Goal: Transaction & Acquisition: Purchase product/service

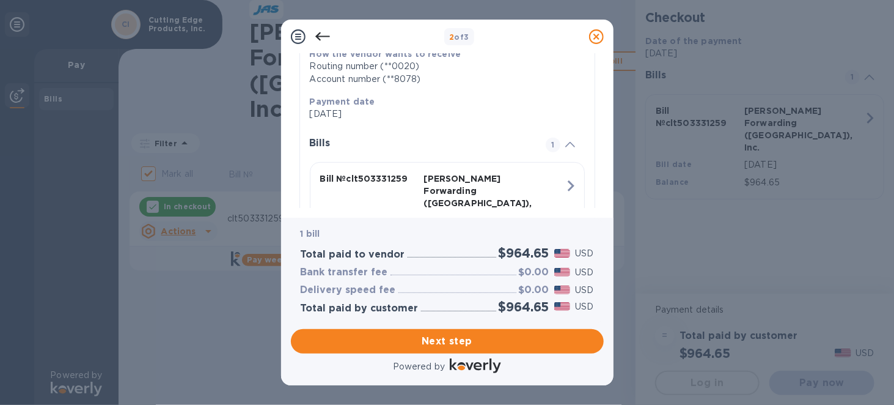
scroll to position [276, 0]
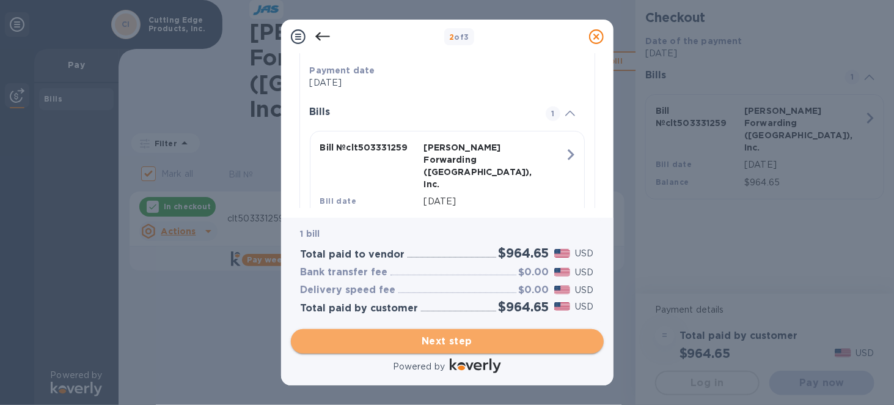
click at [440, 339] on span "Next step" at bounding box center [447, 341] width 293 height 15
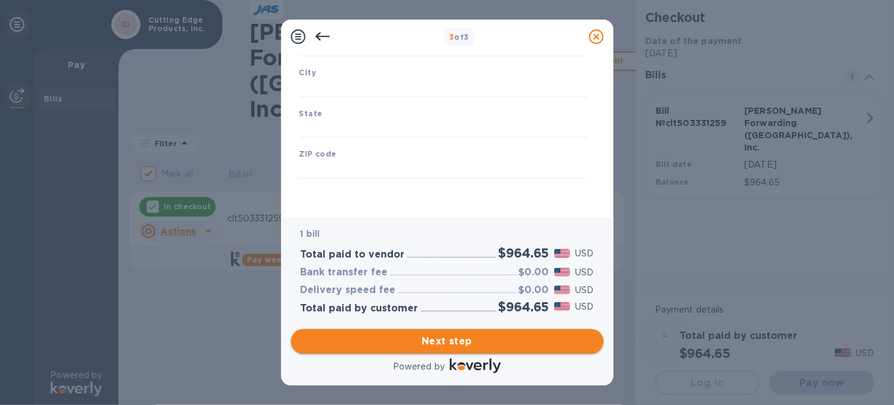
type input "United States"
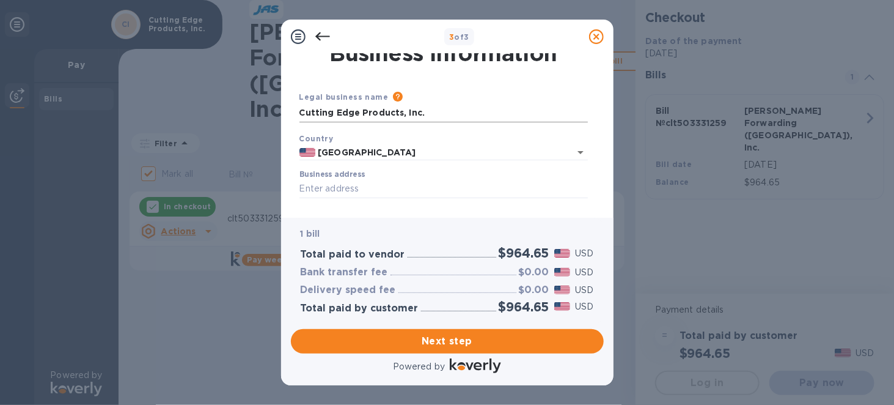
scroll to position [0, 0]
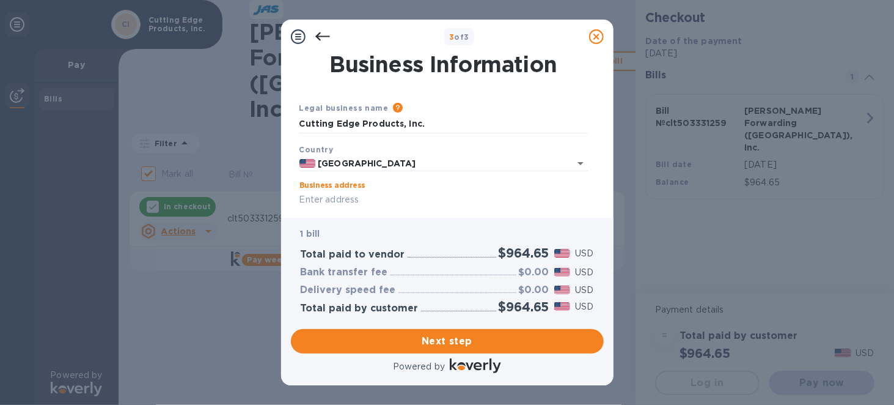
click at [359, 197] on input "Business address" at bounding box center [443, 200] width 288 height 18
type input "235-F Forlines Road"
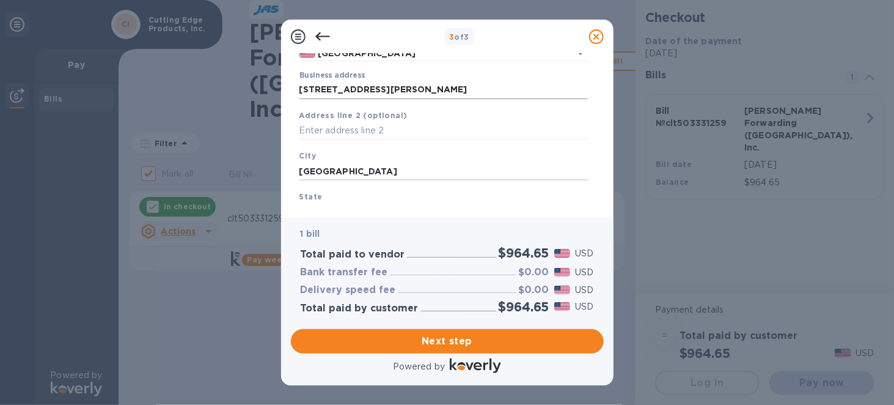
type input "Winterville"
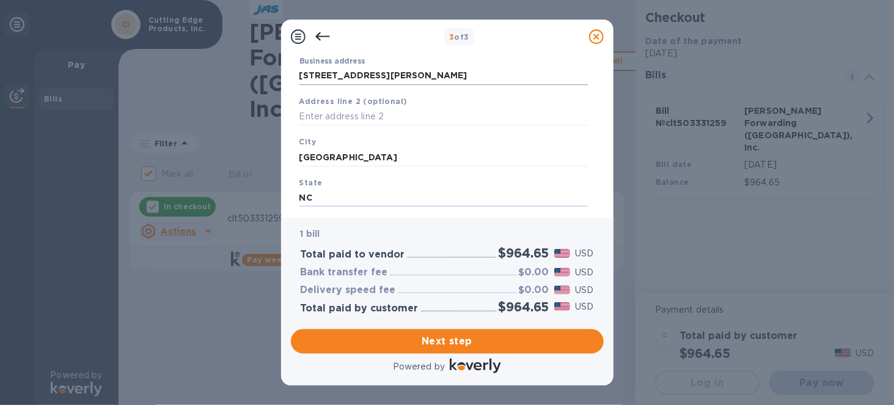
type input "NC"
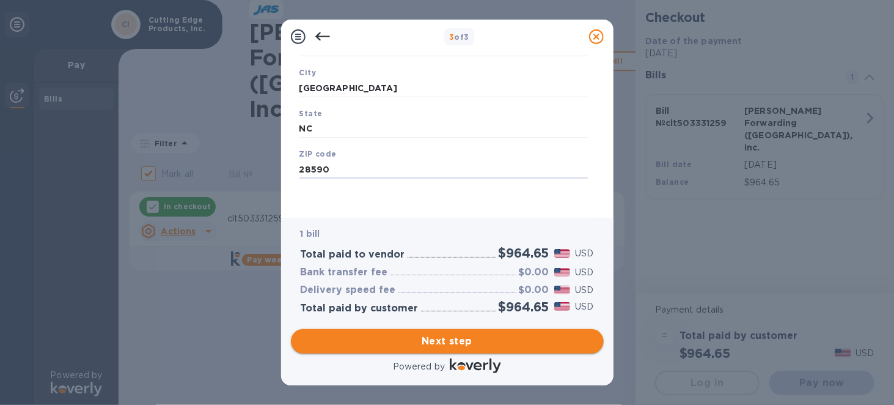
type input "28590"
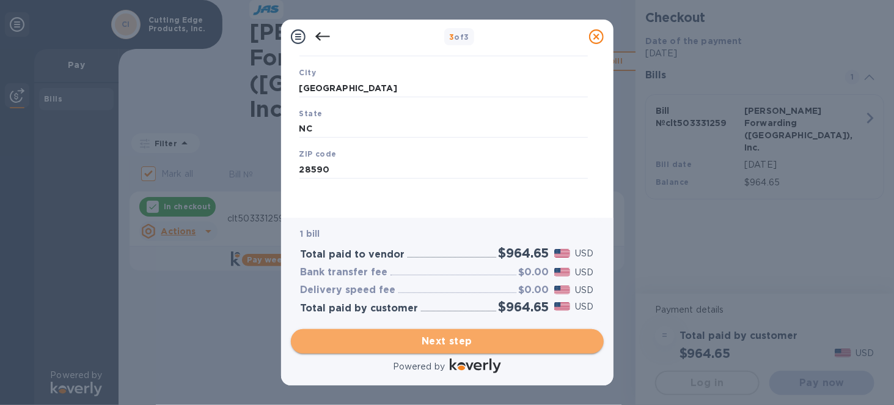
click at [444, 339] on span "Next step" at bounding box center [447, 341] width 293 height 15
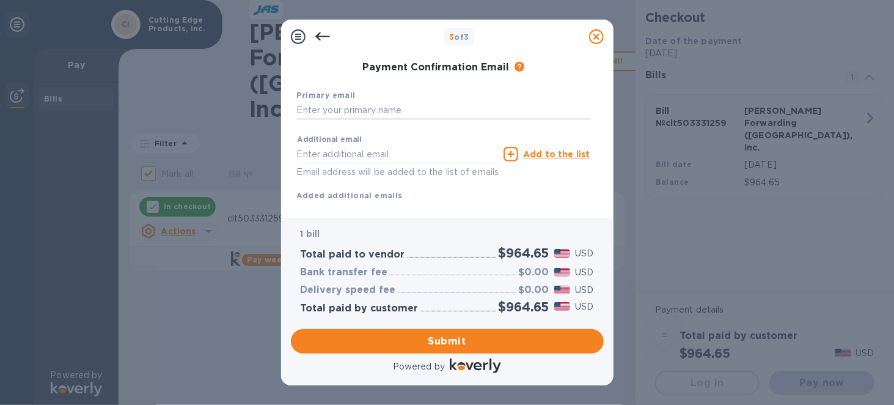
scroll to position [11, 0]
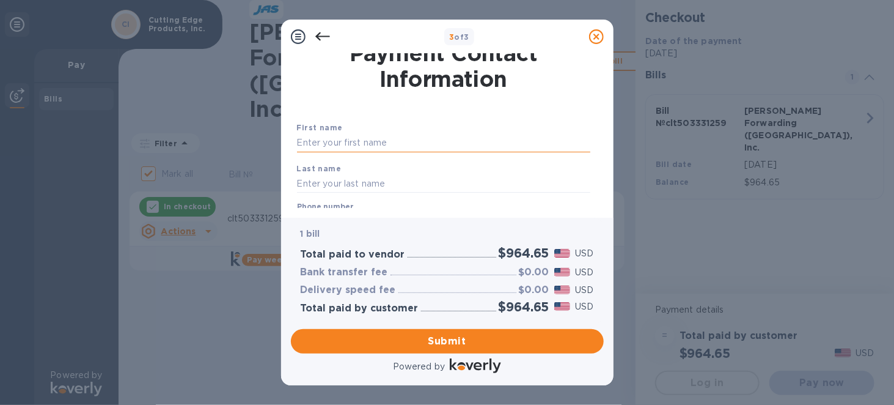
click at [348, 138] on input "text" at bounding box center [443, 143] width 293 height 18
type input "Lori"
type input "Cortright"
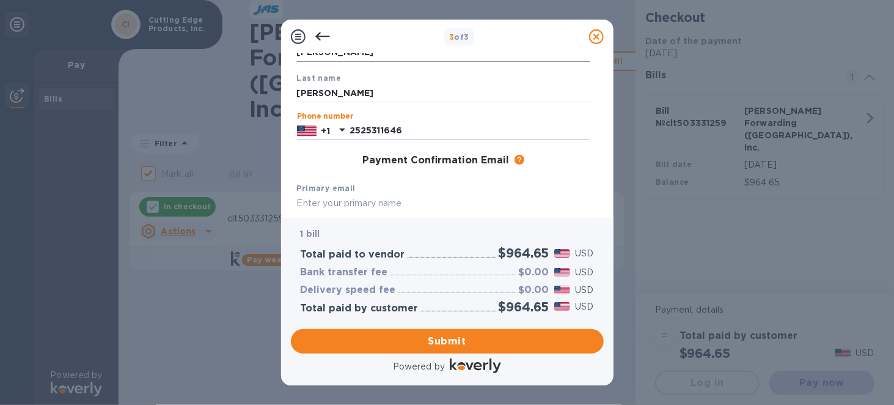
type input "2525311646"
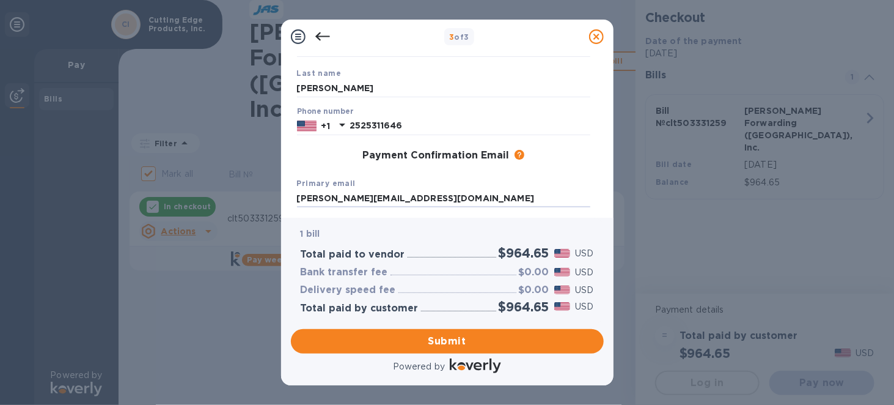
scroll to position [223, 0]
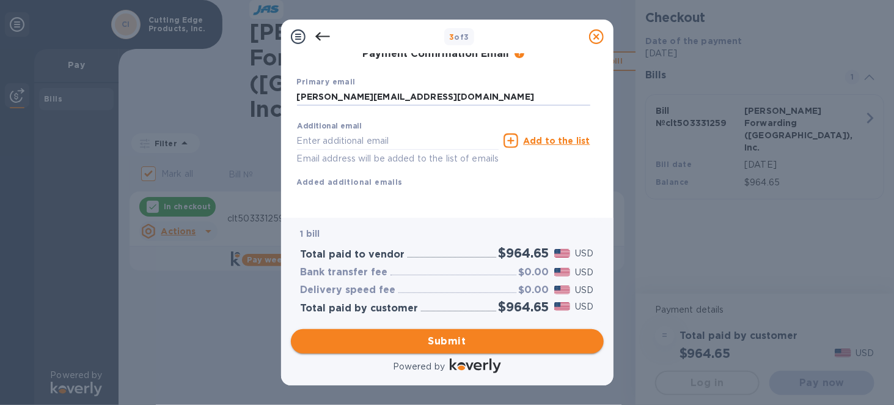
type input "lori@streetwisesecurity.com"
click at [427, 339] on span "Submit" at bounding box center [447, 341] width 293 height 15
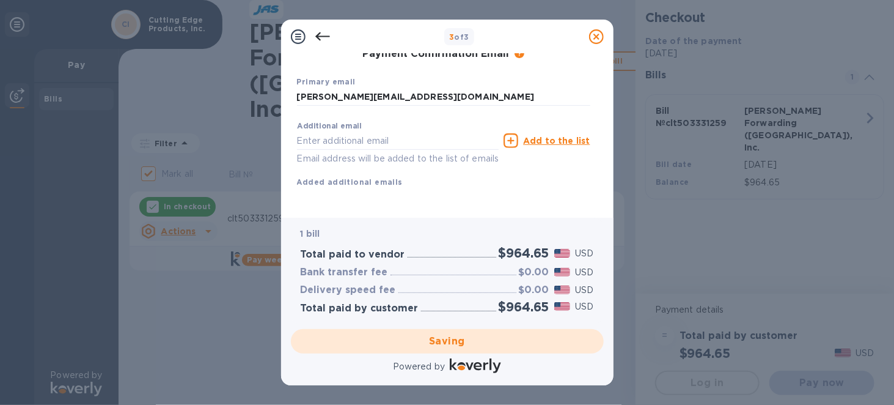
checkbox input "false"
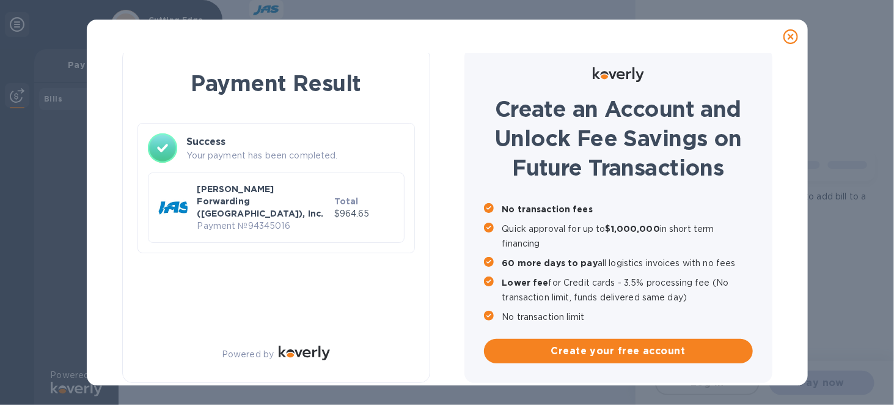
scroll to position [8, 0]
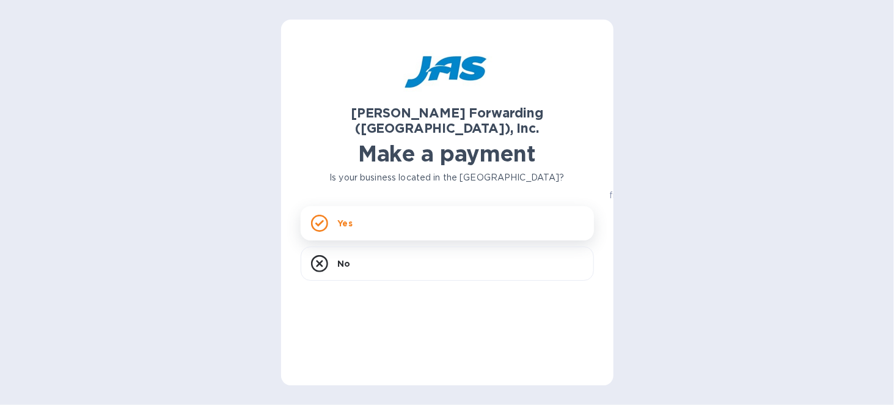
click at [354, 210] on div "Yes" at bounding box center [447, 223] width 293 height 34
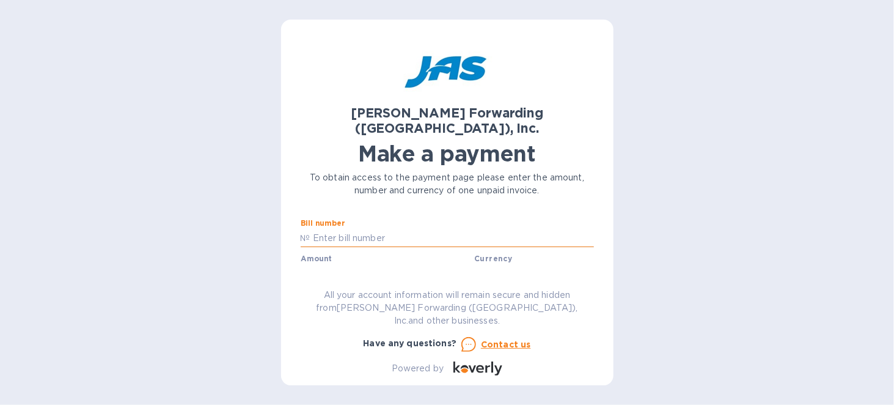
click at [372, 229] on input "text" at bounding box center [452, 238] width 284 height 18
type input "clt503332544"
click at [343, 264] on input "text" at bounding box center [388, 273] width 164 height 18
type input "3,251.30"
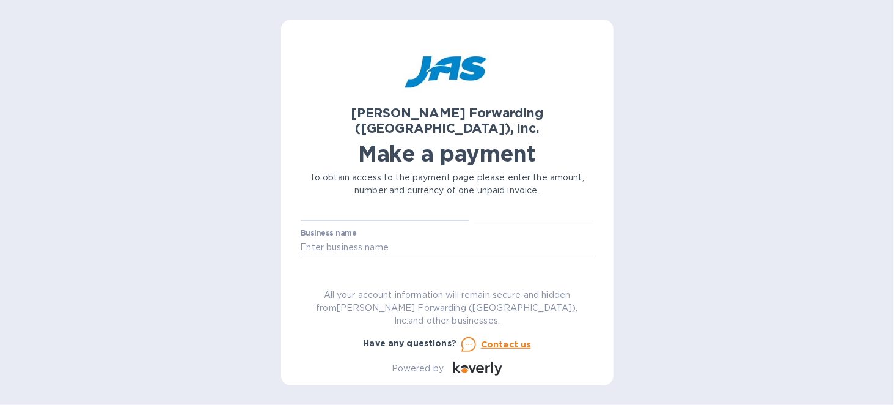
click at [367, 238] on input "text" at bounding box center [447, 247] width 293 height 18
type input "Cutting Edge Products, Inc."
click at [326, 273] on input "text" at bounding box center [447, 282] width 293 height 18
type input "CUTEDGTRW"
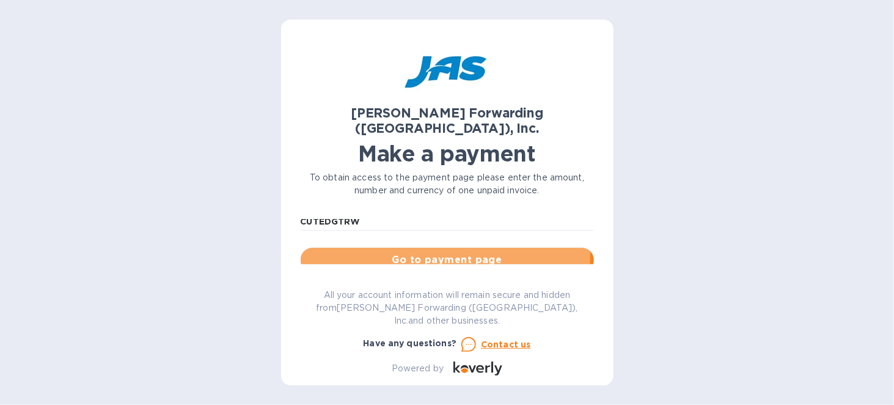
click at [440, 252] on span "Go to payment page" at bounding box center [447, 259] width 274 height 15
